Goal: Task Accomplishment & Management: Complete application form

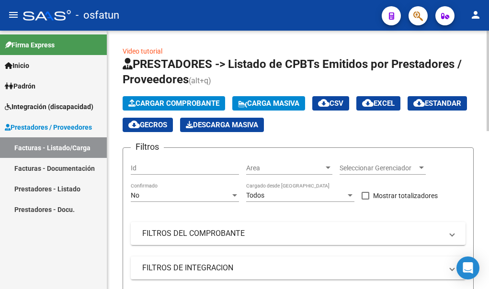
click at [189, 104] on span "Cargar Comprobante" at bounding box center [173, 103] width 91 height 9
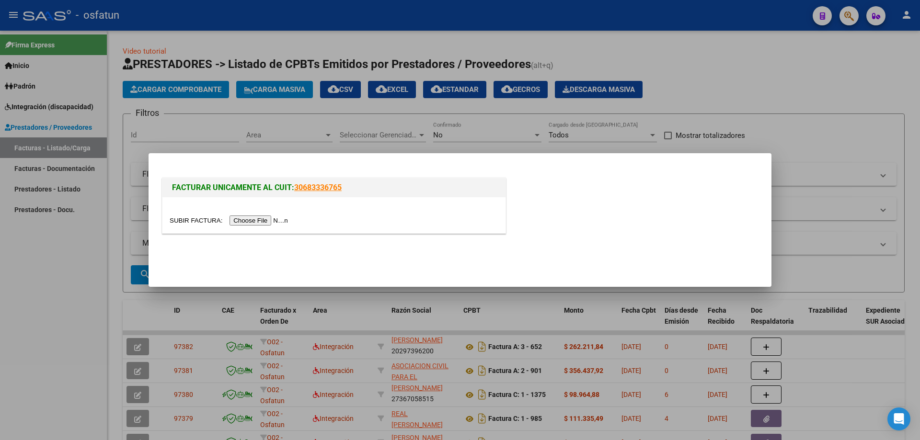
click at [266, 222] on input "file" at bounding box center [230, 221] width 121 height 10
click at [262, 220] on input "file" at bounding box center [230, 221] width 121 height 10
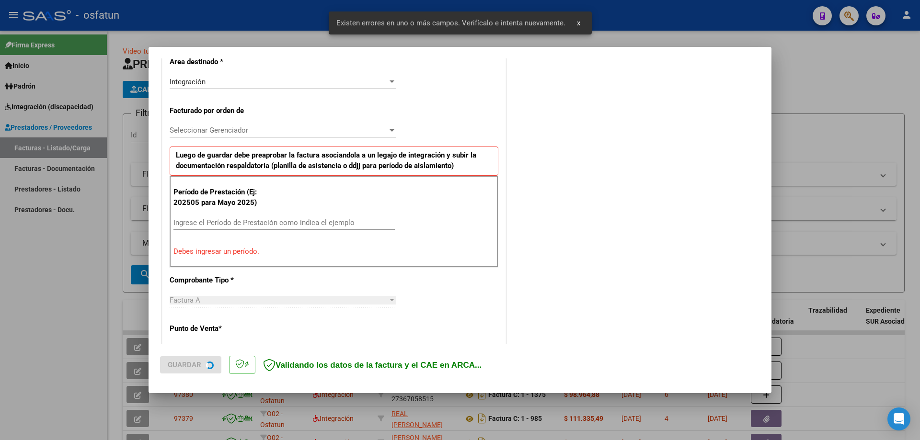
scroll to position [239, 0]
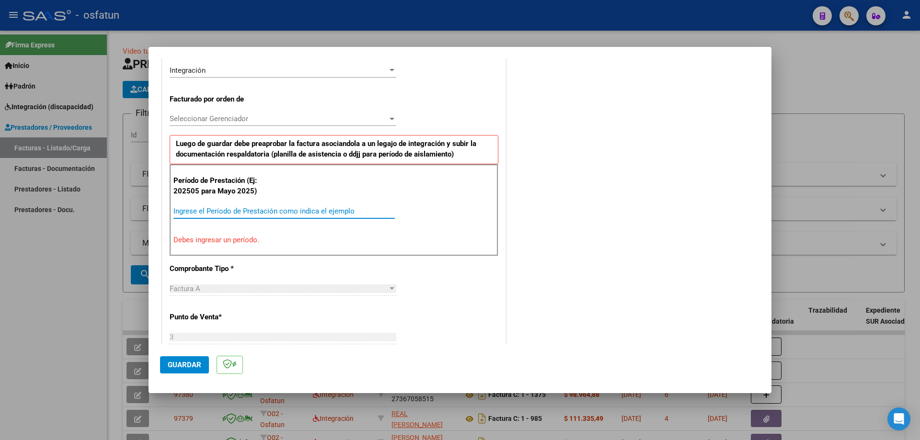
click at [193, 212] on input "Ingrese el Período de Prestación como indica el ejemplo" at bounding box center [283, 211] width 221 height 9
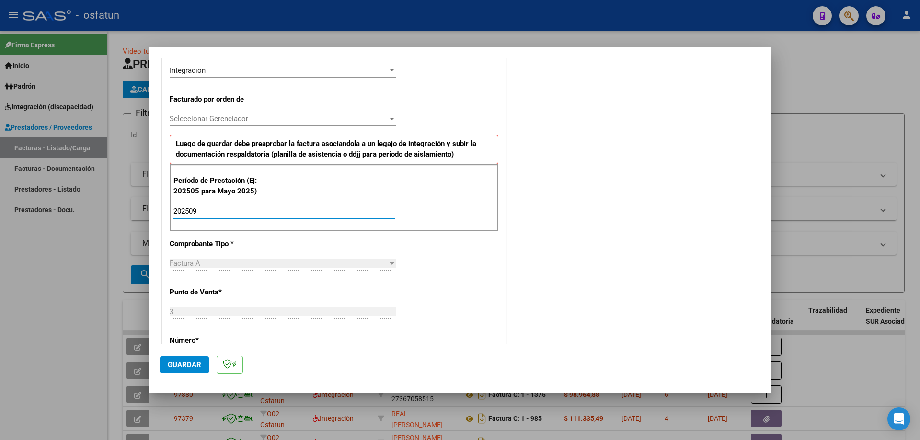
type input "202509"
click at [193, 289] on span "Guardar" at bounding box center [185, 365] width 34 height 9
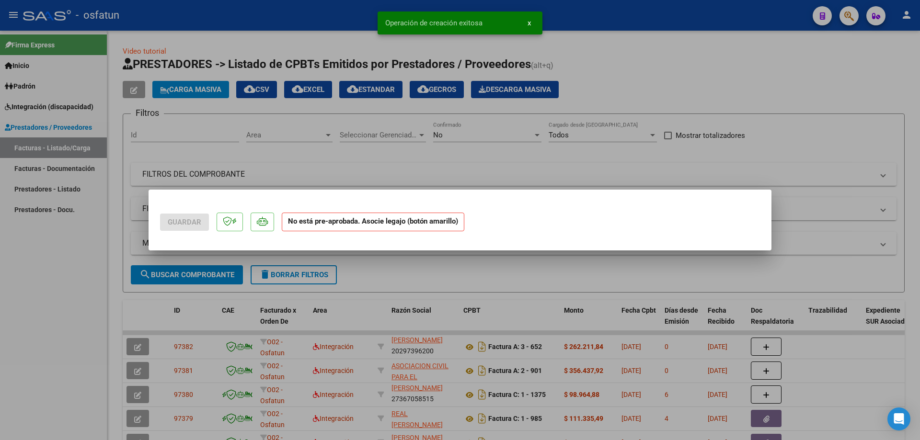
scroll to position [0, 0]
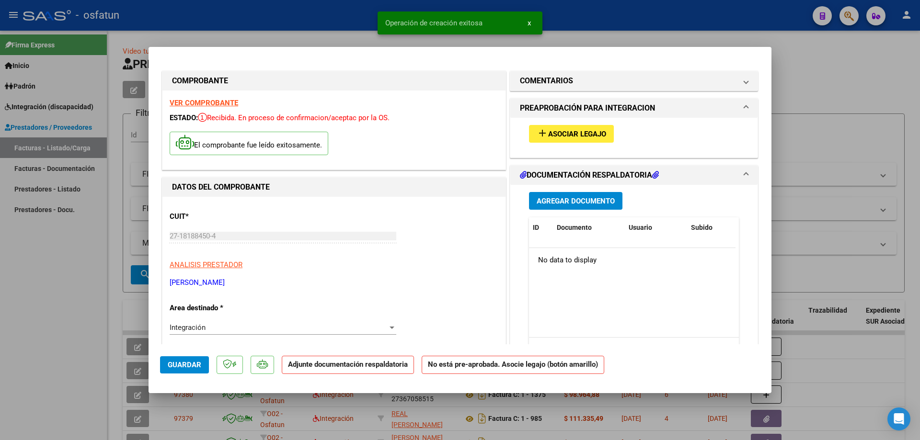
click at [489, 202] on span "Agregar Documento" at bounding box center [575, 201] width 78 height 9
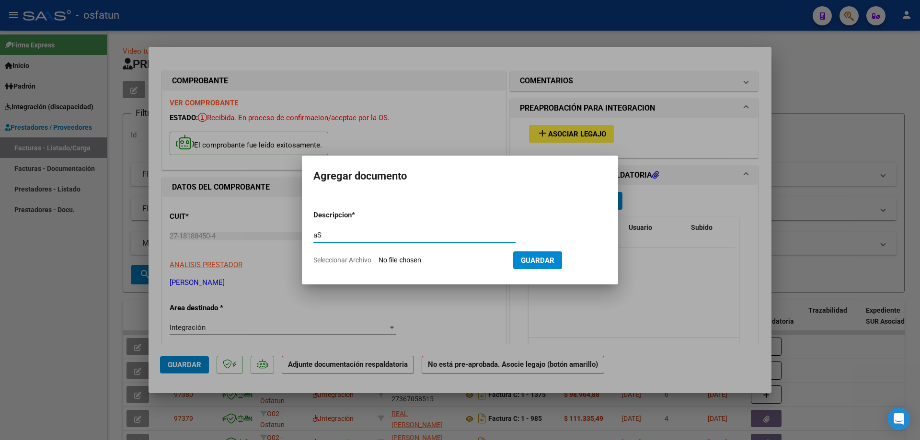
type input "a"
type input "Asistencia fono 09 25"
click at [427, 259] on input "Seleccionar Archivo" at bounding box center [441, 260] width 127 height 9
type input "C:\fakepath\PLANILLA DE ASISTENCIA [PERSON_NAME] [DATE] FONO.pdf"
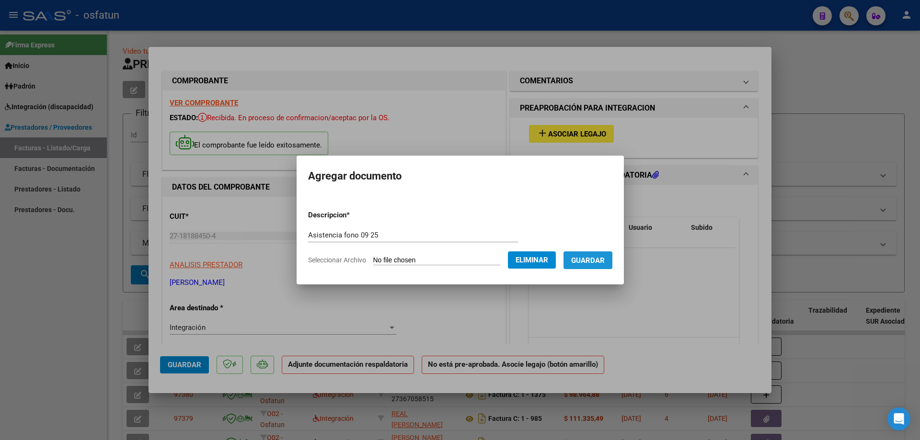
click at [489, 265] on button "Guardar" at bounding box center [587, 260] width 49 height 18
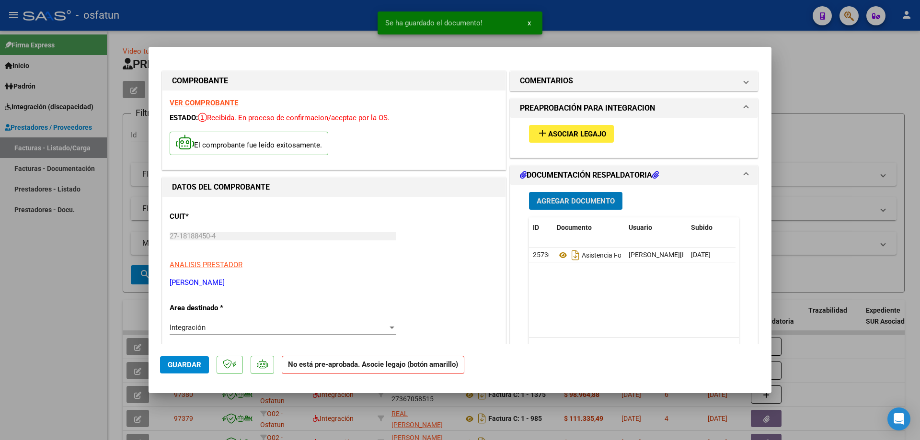
click at [489, 135] on span "Asociar Legajo" at bounding box center [577, 134] width 58 height 9
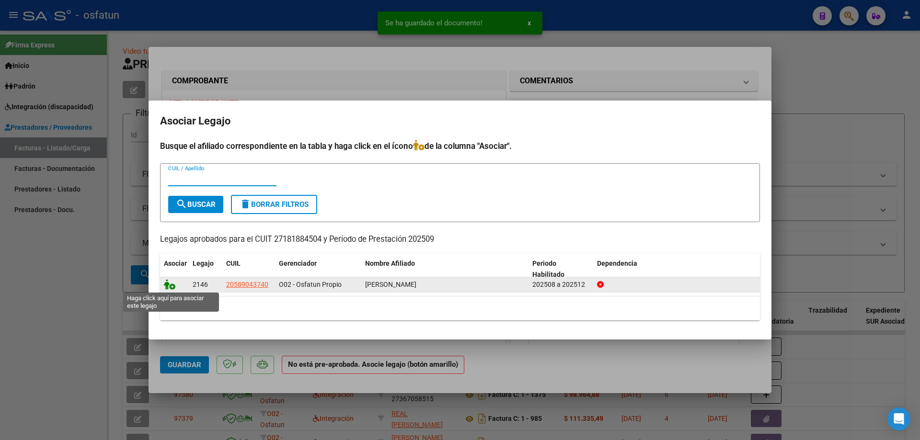
click at [173, 287] on icon at bounding box center [169, 284] width 11 height 11
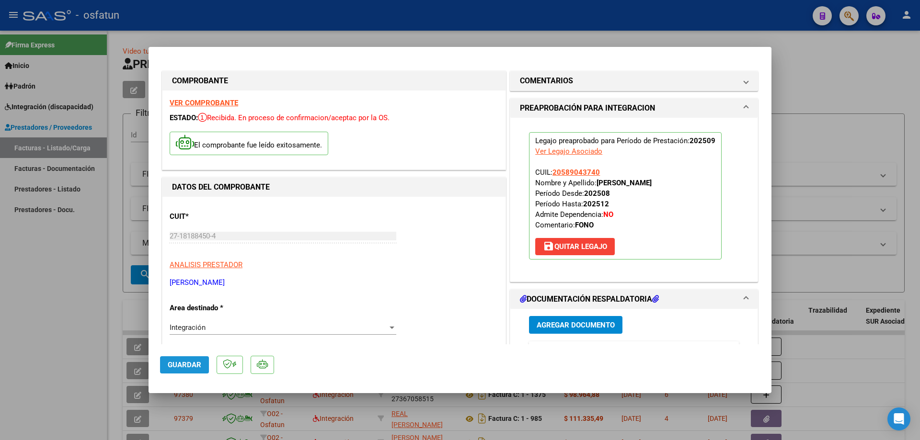
click at [192, 289] on span "Guardar" at bounding box center [185, 365] width 34 height 9
click at [36, 289] on div at bounding box center [460, 220] width 920 height 440
type input "$ 0,00"
